Goal: Find specific page/section: Find specific page/section

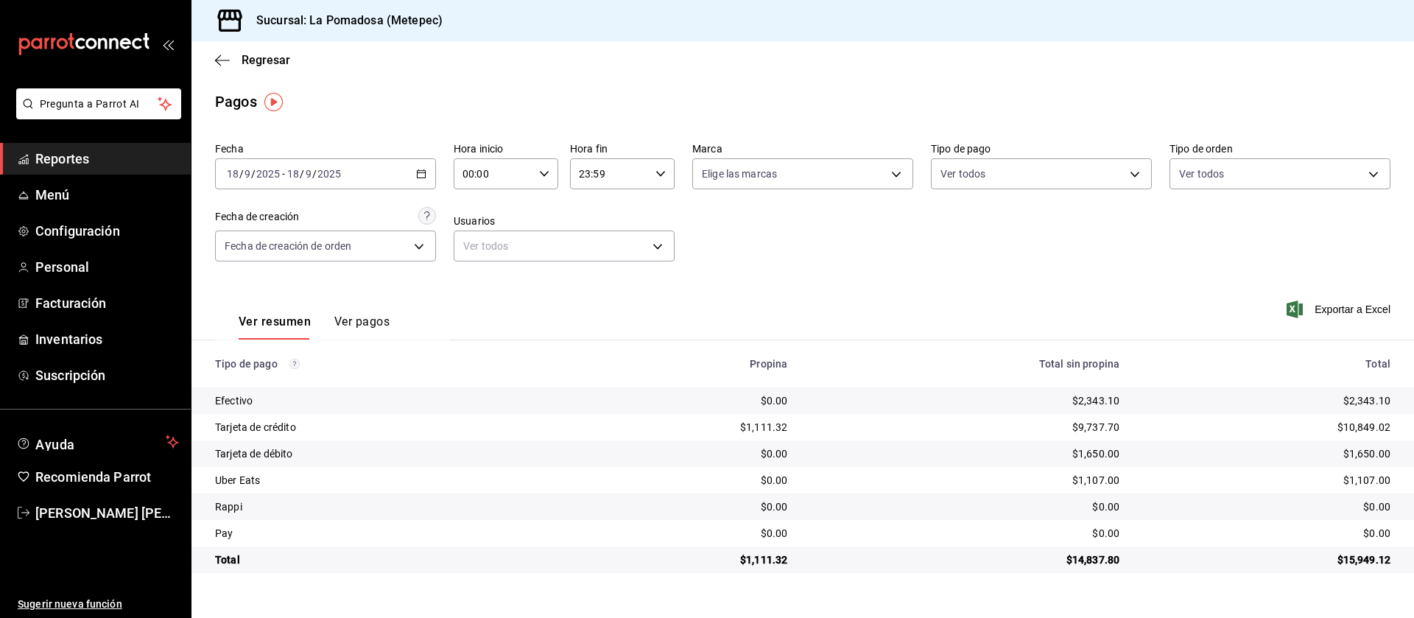
click at [48, 159] on span "Reportes" at bounding box center [107, 159] width 144 height 20
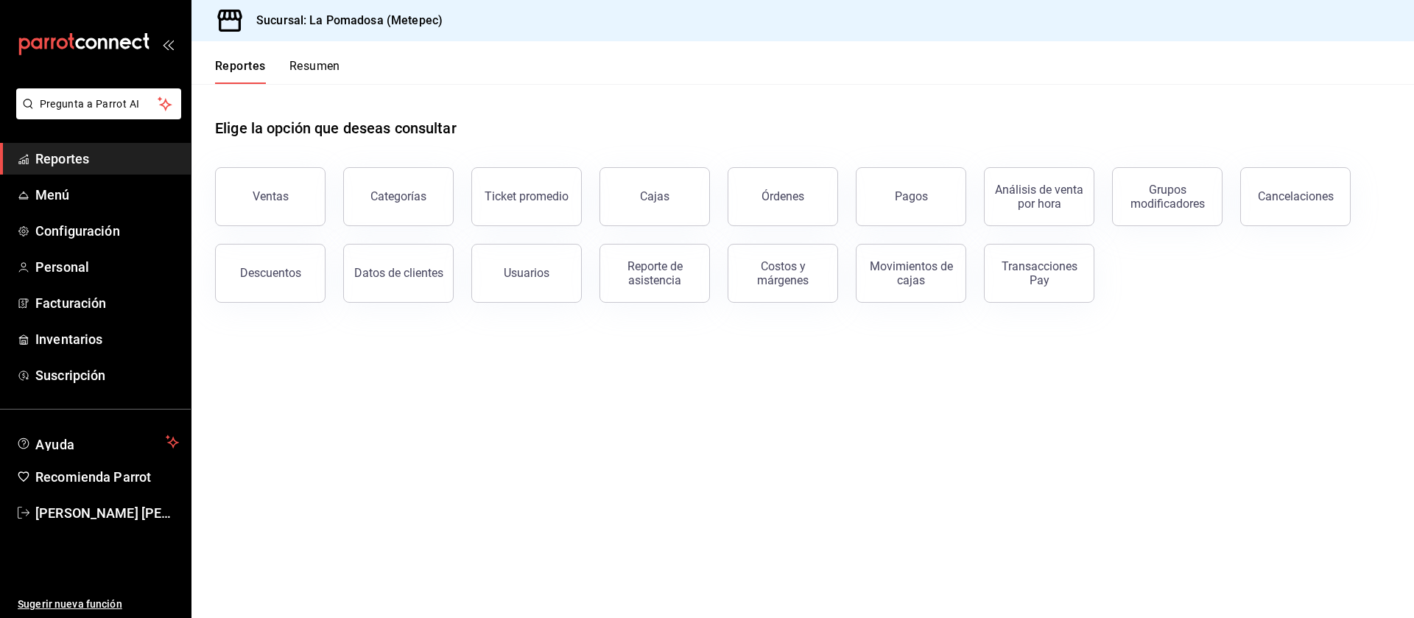
drag, startPoint x: 760, startPoint y: 274, endPoint x: 811, endPoint y: 327, distance: 73.4
click at [811, 327] on main "Elige la opción que deseas consultar Ventas Categorías Ticket promedio Cajas Ór…" at bounding box center [802, 351] width 1222 height 534
drag, startPoint x: 810, startPoint y: 308, endPoint x: 794, endPoint y: 272, distance: 38.9
click at [802, 292] on main "Elige la opción que deseas consultar Ventas Categorías Ticket promedio Cajas Ór…" at bounding box center [802, 351] width 1222 height 534
click at [791, 269] on div "Costos y márgenes" at bounding box center [782, 273] width 91 height 28
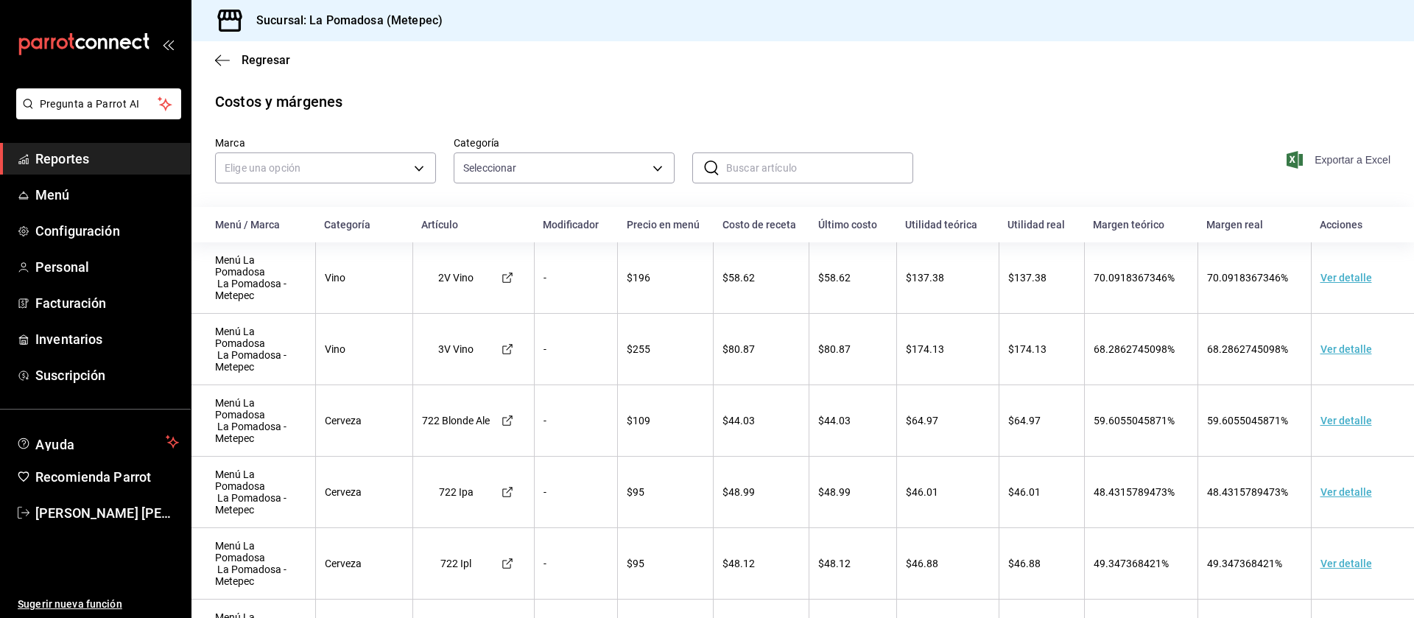
click at [1334, 161] on span "Exportar a Excel" at bounding box center [1339, 160] width 101 height 18
click at [88, 339] on span "Inventarios" at bounding box center [107, 339] width 144 height 20
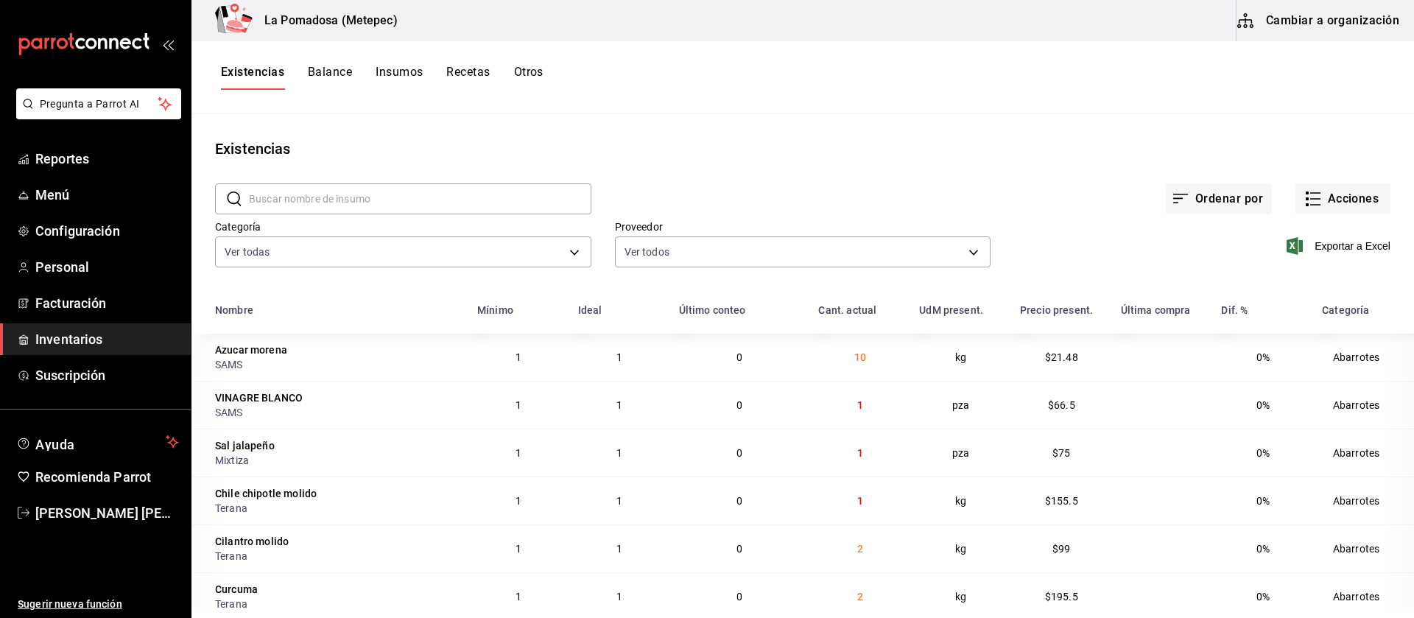
click at [466, 71] on button "Recetas" at bounding box center [467, 77] width 43 height 25
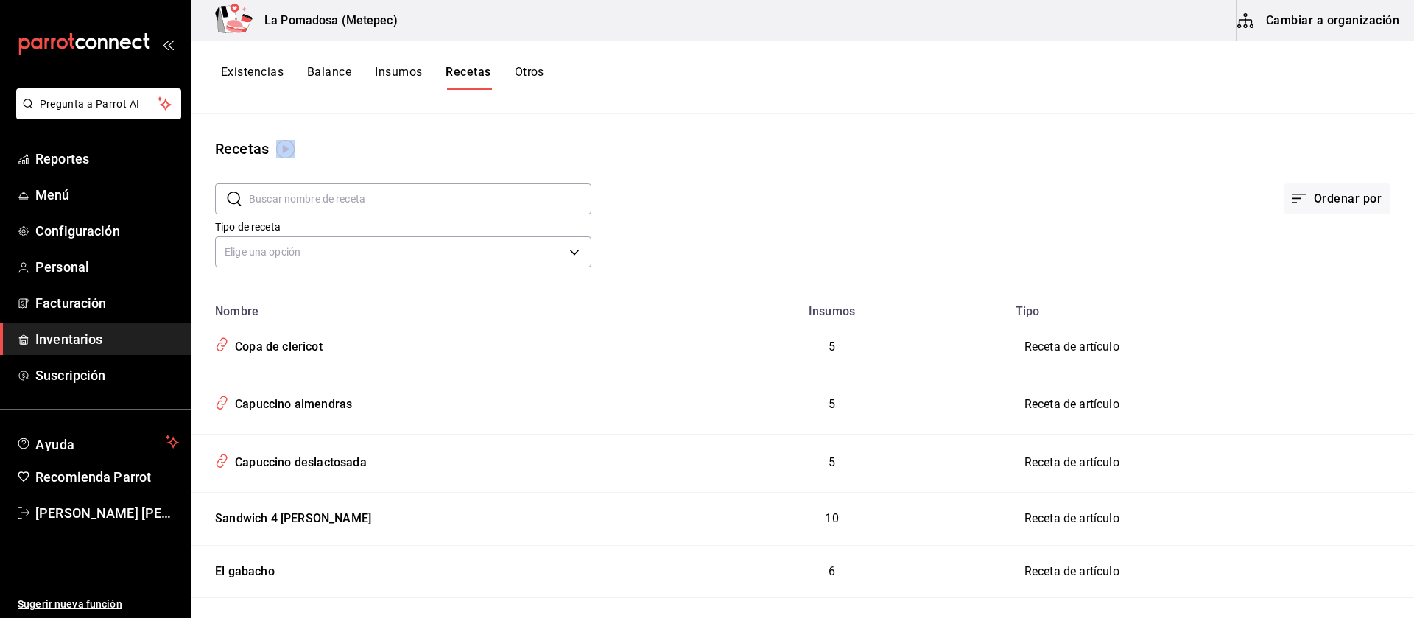
click at [406, 196] on input "text" at bounding box center [420, 198] width 342 height 29
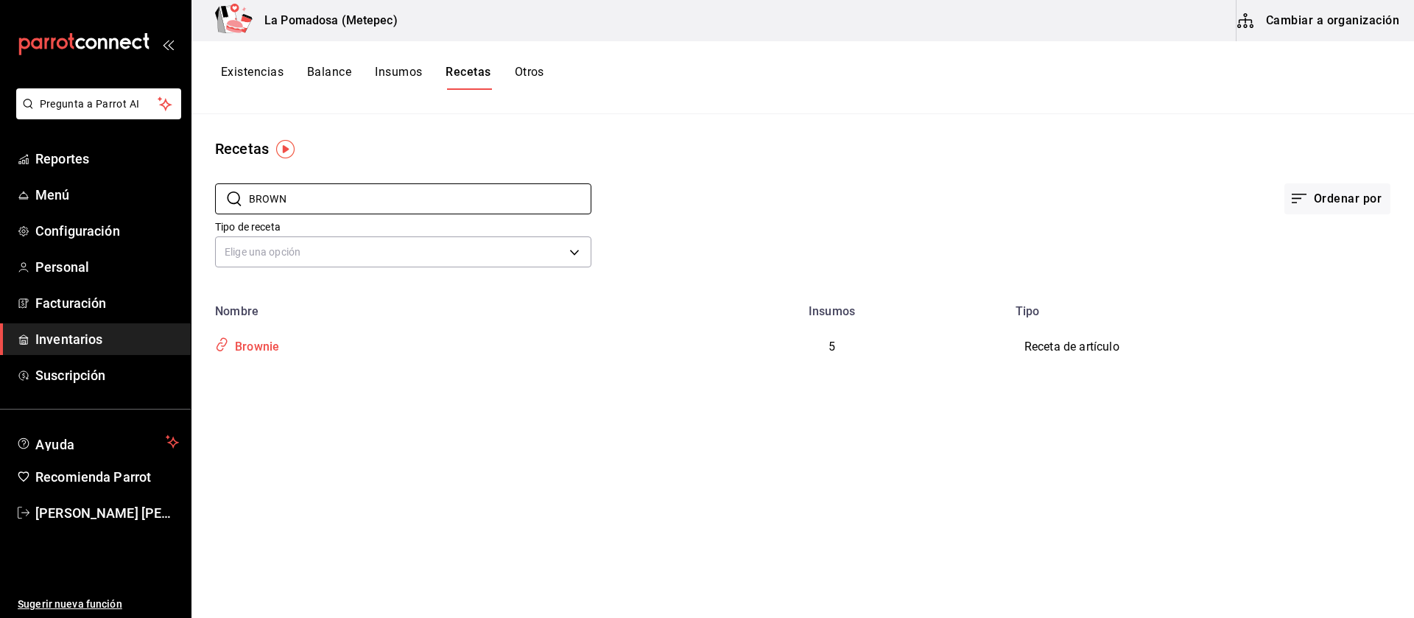
type input "BROWN"
click at [263, 353] on div "Brownie" at bounding box center [254, 344] width 50 height 23
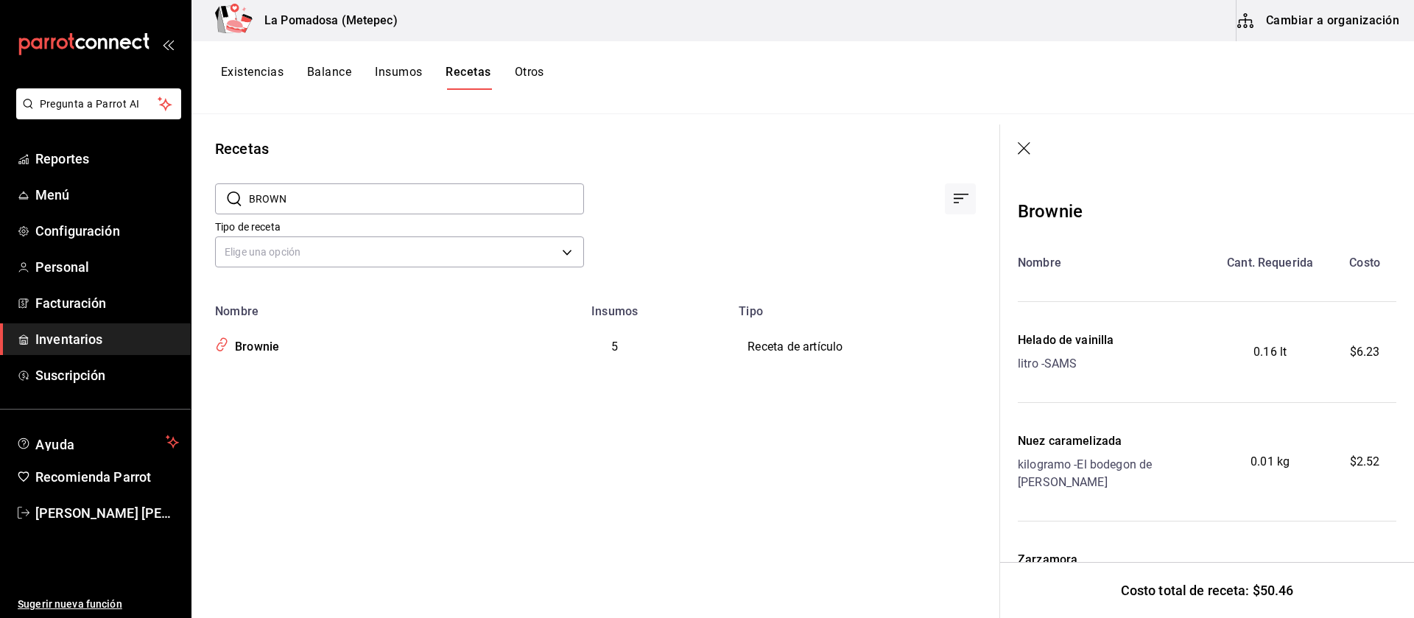
click at [1017, 148] on icon "button" at bounding box center [1024, 149] width 15 height 15
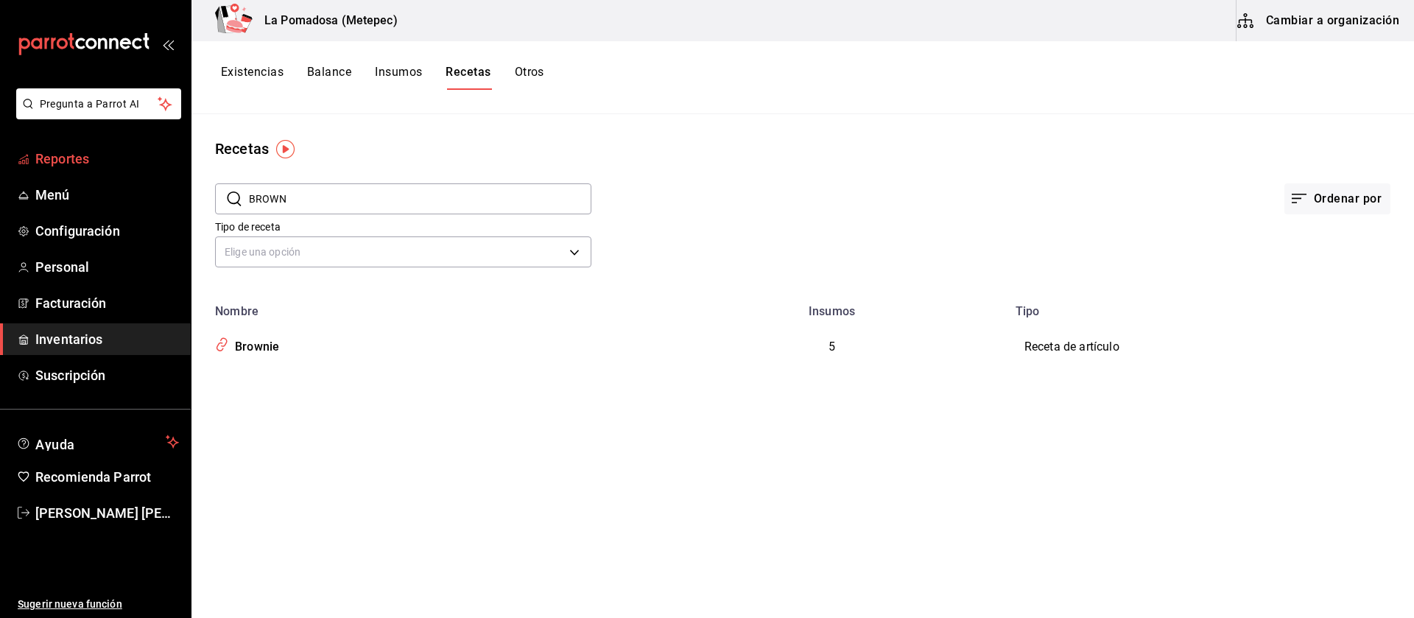
click at [78, 162] on span "Reportes" at bounding box center [107, 159] width 144 height 20
